Goal: Task Accomplishment & Management: Manage account settings

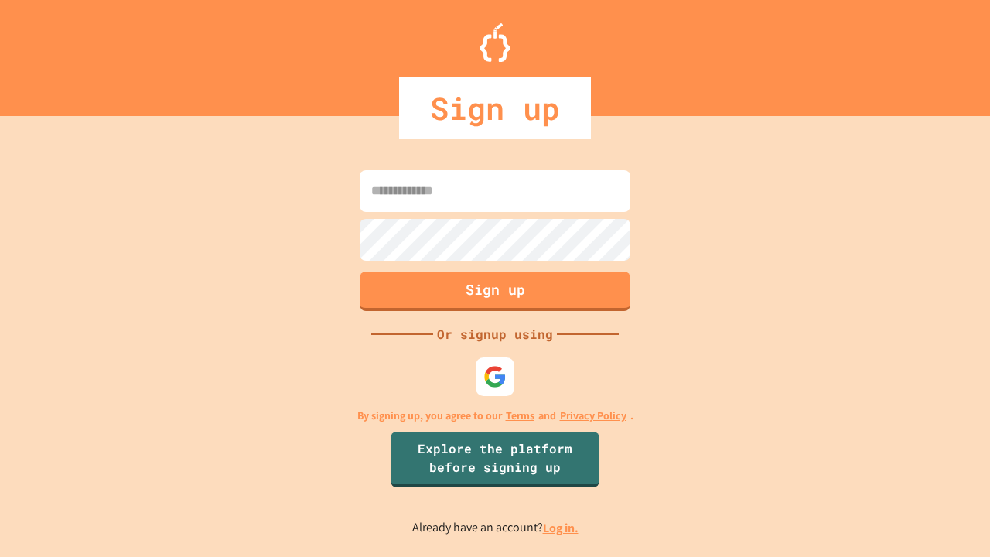
click at [562, 528] on link "Log in." at bounding box center [561, 528] width 36 height 16
